Goal: Task Accomplishment & Management: Manage account settings

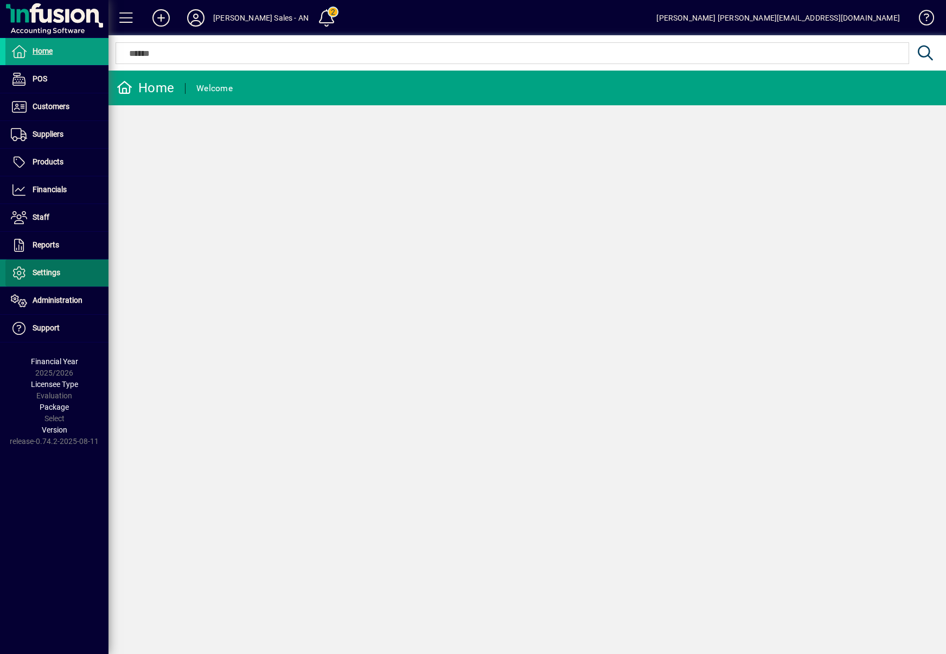
click at [59, 262] on span at bounding box center [56, 273] width 103 height 26
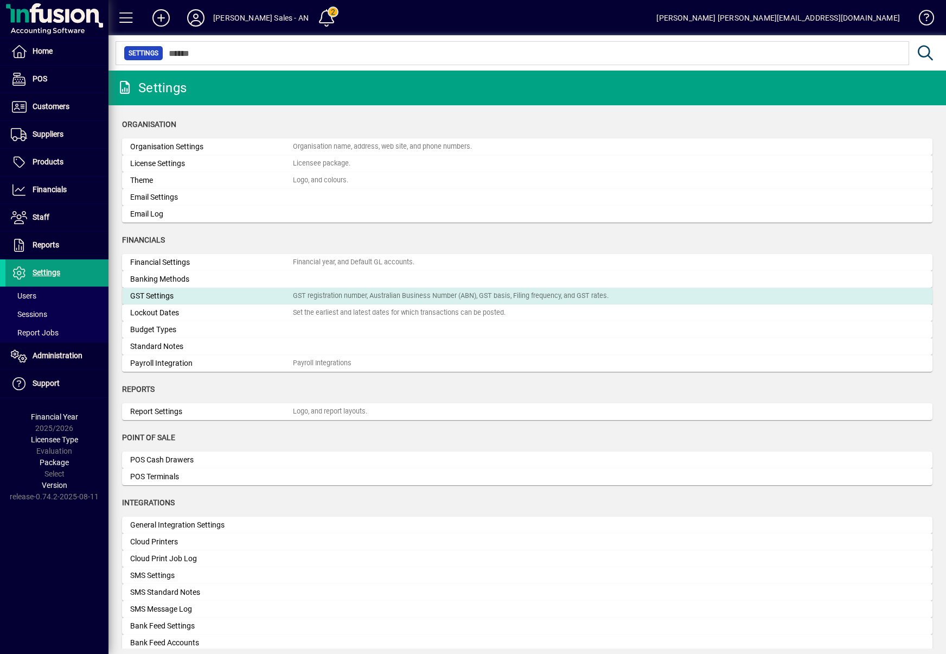
click at [132, 299] on div "GST Settings" at bounding box center [211, 295] width 163 height 11
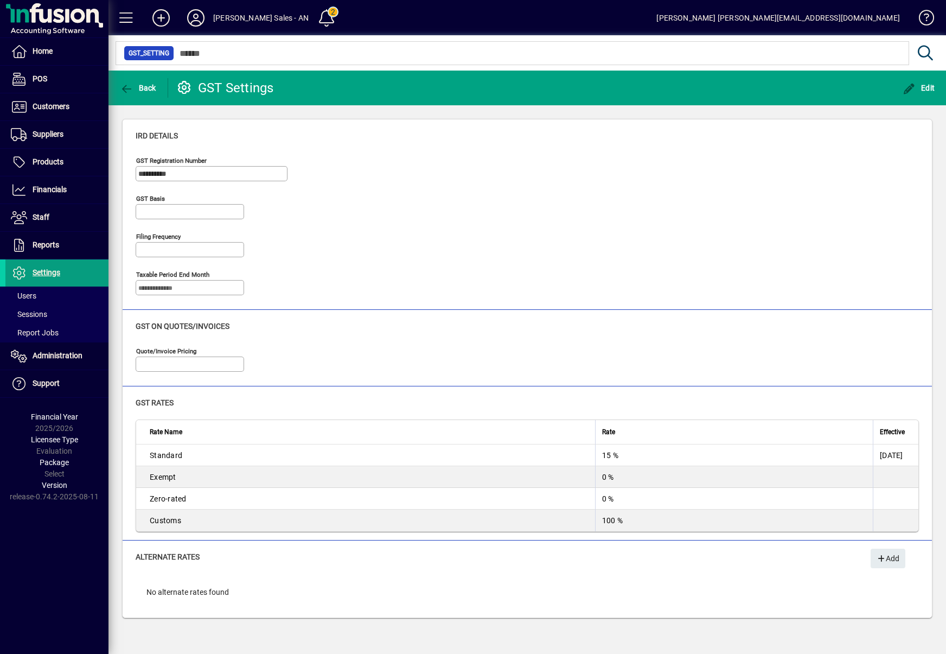
type input "**********"
click at [136, 82] on span "button" at bounding box center [138, 88] width 42 height 26
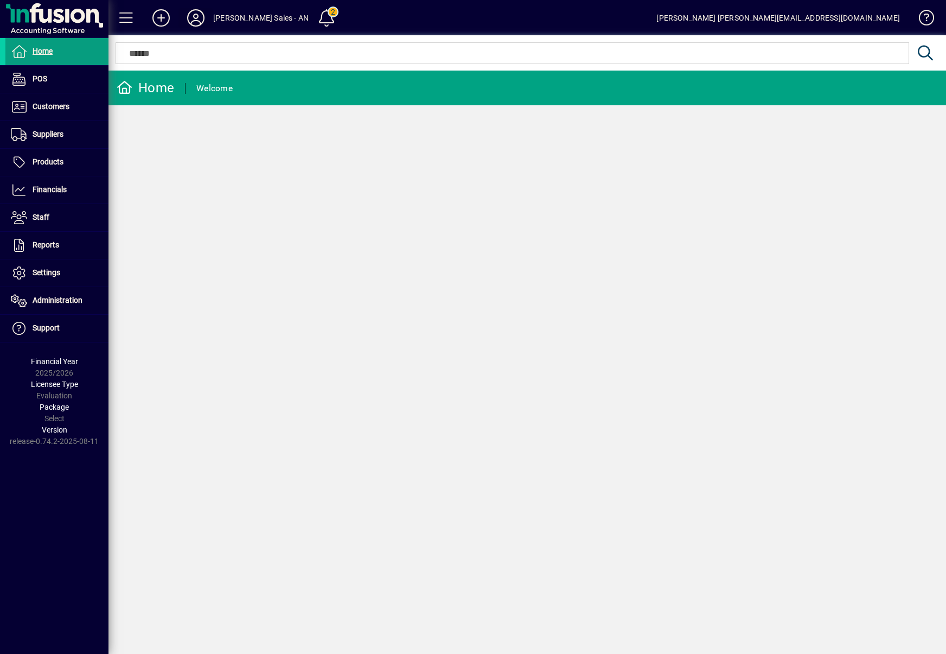
click at [194, 12] on icon at bounding box center [196, 17] width 22 height 17
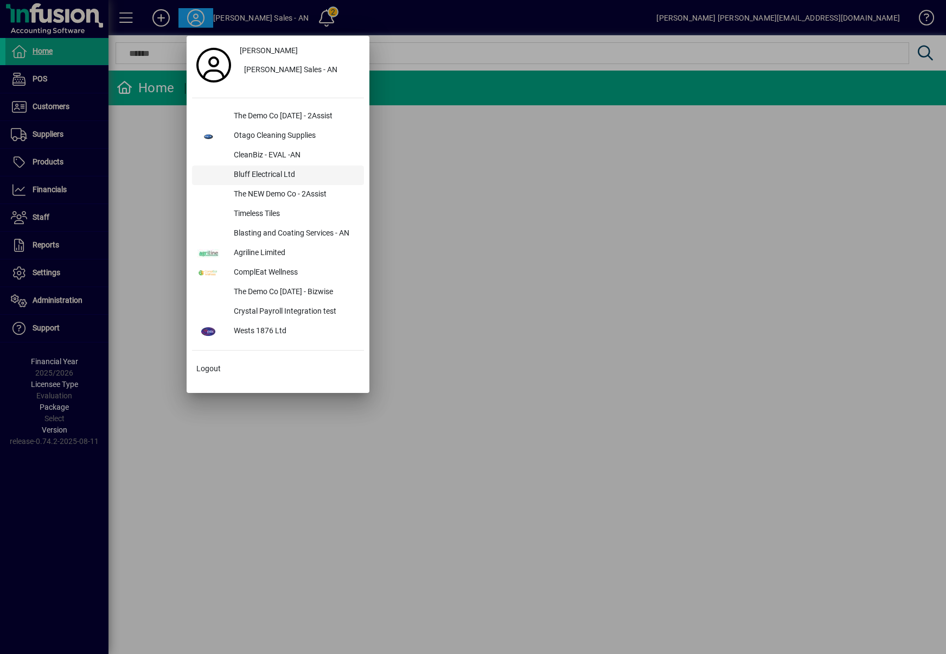
click at [276, 167] on div "Bluff Electrical Ltd" at bounding box center [294, 175] width 139 height 20
